Goal: Transaction & Acquisition: Purchase product/service

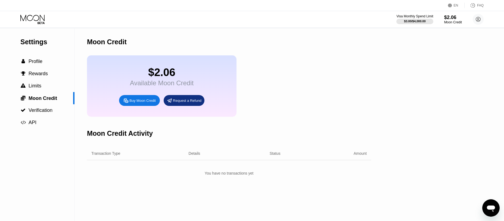
click at [147, 103] on div "Buy Moon Credit" at bounding box center [142, 100] width 26 height 5
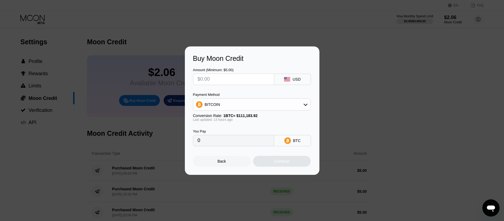
click at [218, 107] on div "BITCOIN" at bounding box center [212, 104] width 15 height 4
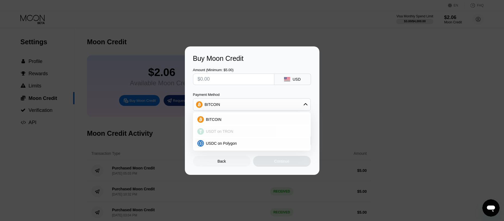
click at [225, 133] on span "USDT on TRON" at bounding box center [219, 131] width 27 height 4
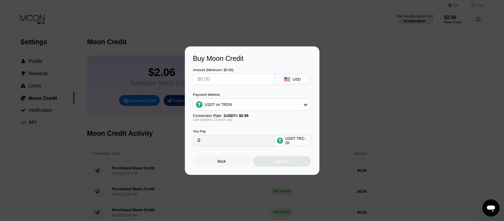
type input "0.00"
click at [226, 80] on input "text" at bounding box center [233, 79] width 72 height 11
type input "$10"
type input "10.10"
type input "$10"
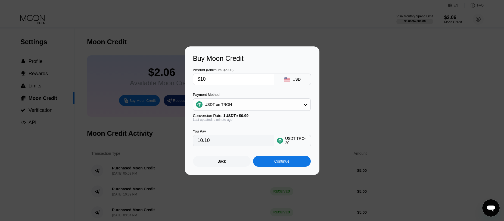
click at [227, 167] on div "Back" at bounding box center [222, 161] width 58 height 11
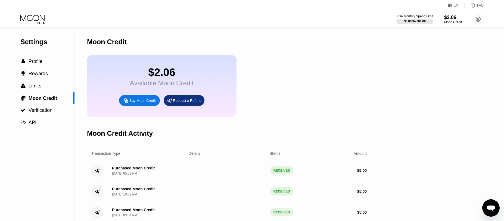
click at [40, 23] on icon at bounding box center [40, 23] width 7 height 2
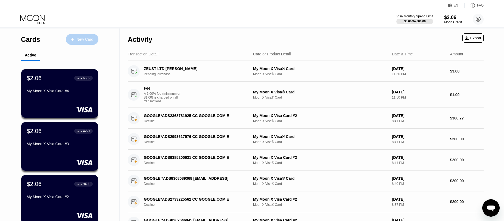
click at [84, 37] on div "New Card" at bounding box center [84, 39] width 17 height 5
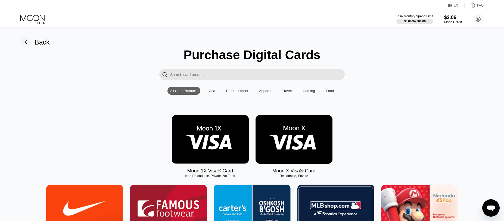
click at [287, 145] on img at bounding box center [293, 139] width 77 height 49
click at [457, 24] on div "Moon Credit" at bounding box center [453, 22] width 18 height 4
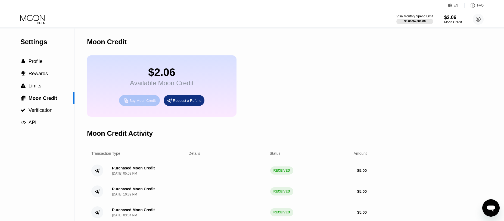
click at [136, 103] on div "Buy Moon Credit" at bounding box center [142, 100] width 26 height 5
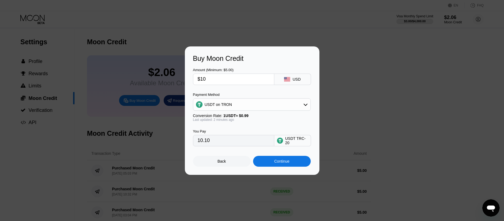
click at [287, 164] on div "Continue" at bounding box center [281, 161] width 15 height 4
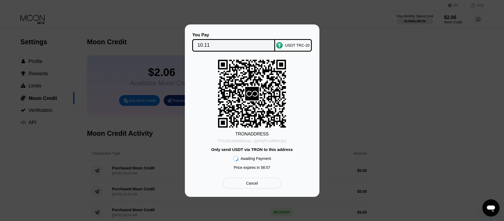
click at [284, 142] on div "TYCAGUj94ekbLau...QhPqPr1sf6M32p2" at bounding box center [251, 141] width 69 height 4
click at [280, 140] on div "TYCAGUj94ekbLau...QhPqPr1sf6M32p2" at bounding box center [251, 141] width 69 height 4
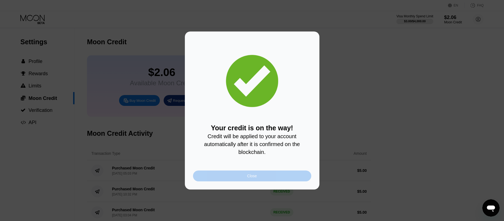
click at [254, 178] on div "Close" at bounding box center [252, 176] width 10 height 4
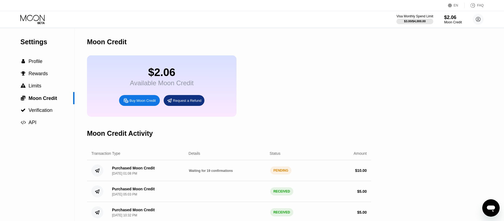
click at [39, 18] on icon at bounding box center [32, 20] width 25 height 10
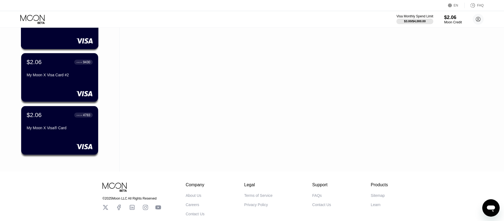
scroll to position [159, 0]
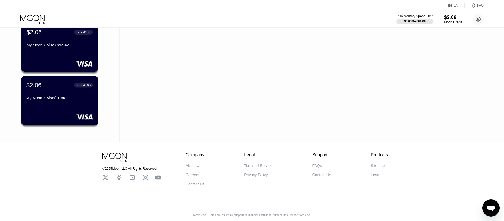
click at [61, 106] on div "$2.06 ● ● ● ● 4783 My Moon X Visa® Card" at bounding box center [60, 100] width 78 height 49
